Goal: Use online tool/utility: Utilize a website feature to perform a specific function

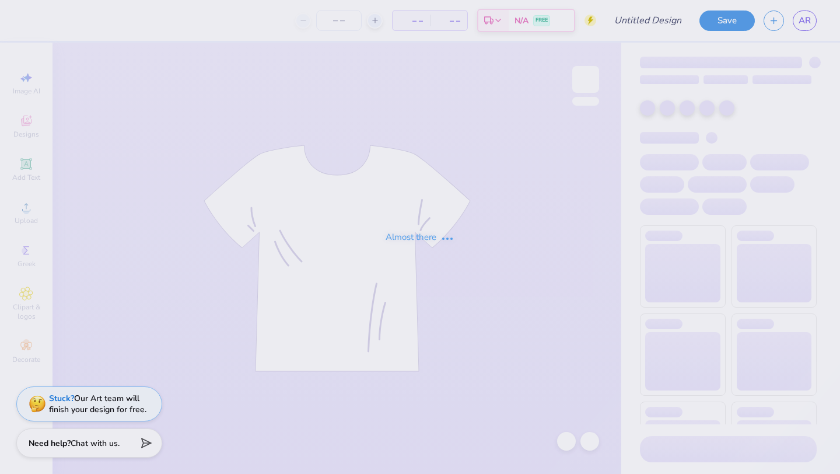
type input "mock"
type input "50"
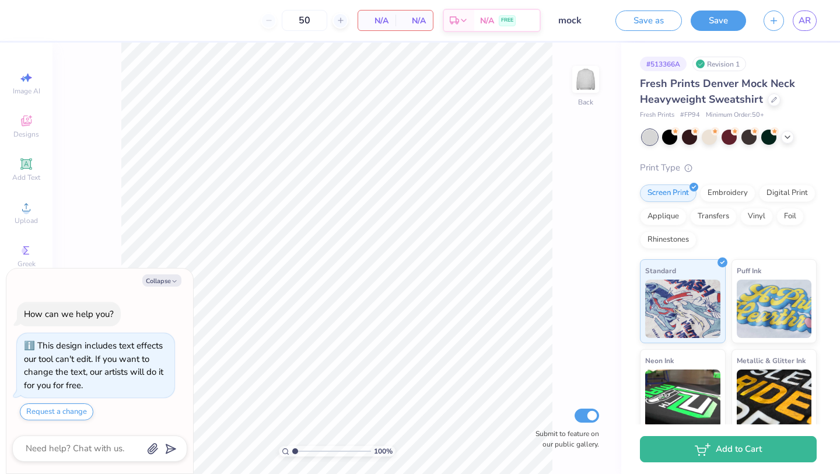
type textarea "x"
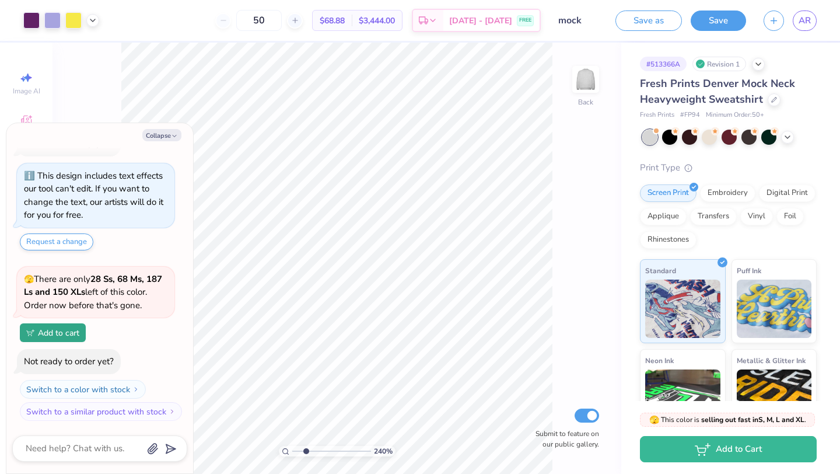
drag, startPoint x: 295, startPoint y: 451, endPoint x: 306, endPoint y: 452, distance: 10.6
type input "2.4"
click at [306, 452] on input "range" at bounding box center [331, 451] width 79 height 11
click at [158, 136] on button "Collapse" at bounding box center [161, 135] width 39 height 12
type textarea "x"
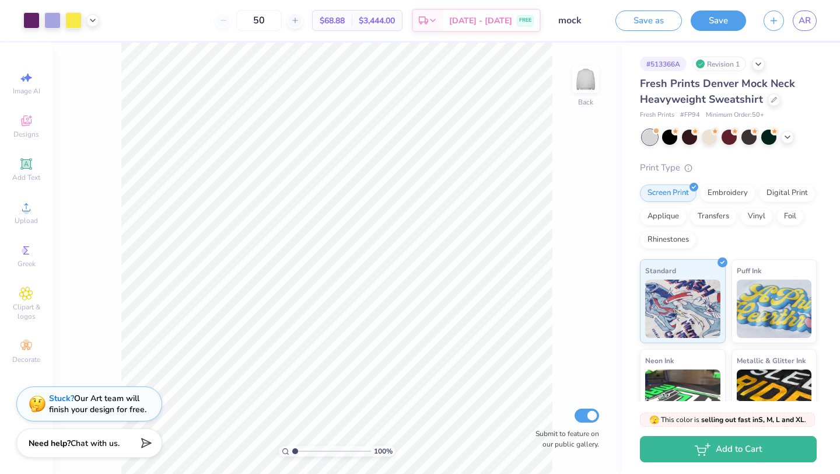
drag, startPoint x: 304, startPoint y: 451, endPoint x: 276, endPoint y: 461, distance: 29.7
type input "1"
click at [292, 456] on input "range" at bounding box center [331, 451] width 79 height 11
click at [810, 25] on span "AR" at bounding box center [805, 20] width 12 height 13
